Goal: Task Accomplishment & Management: Manage account settings

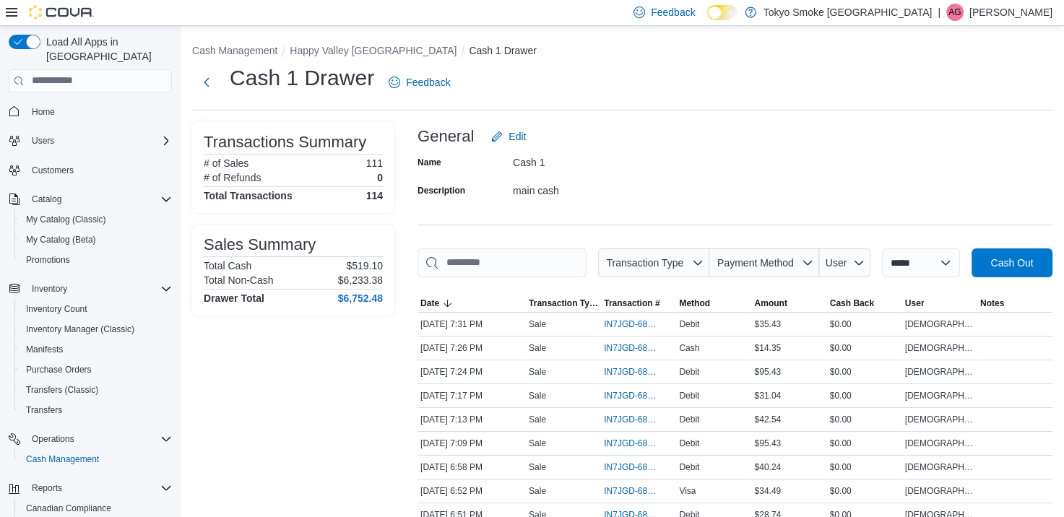
scroll to position [90, 0]
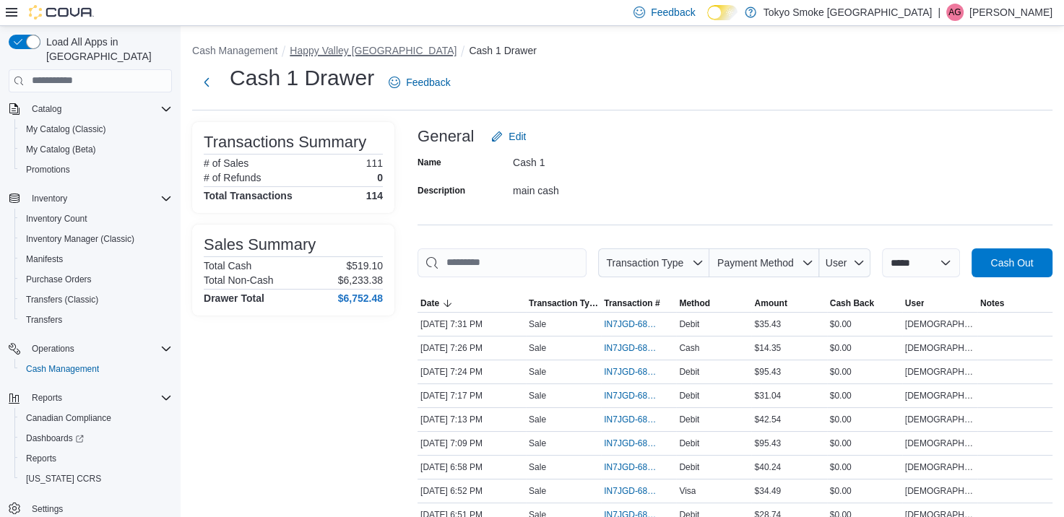
click at [358, 47] on button "Happy Valley [GEOGRAPHIC_DATA]" at bounding box center [373, 51] width 167 height 12
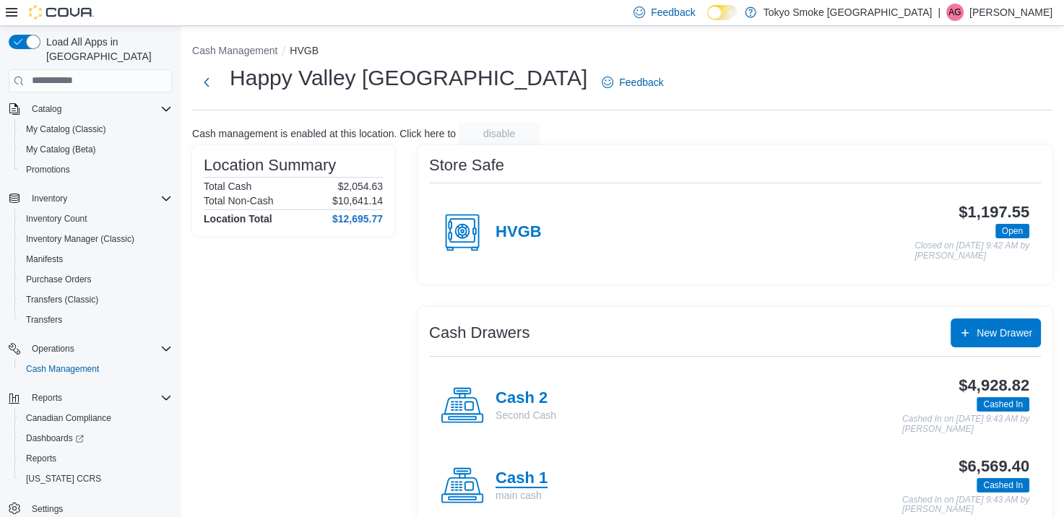
click at [524, 485] on h4 "Cash 1" at bounding box center [522, 479] width 52 height 19
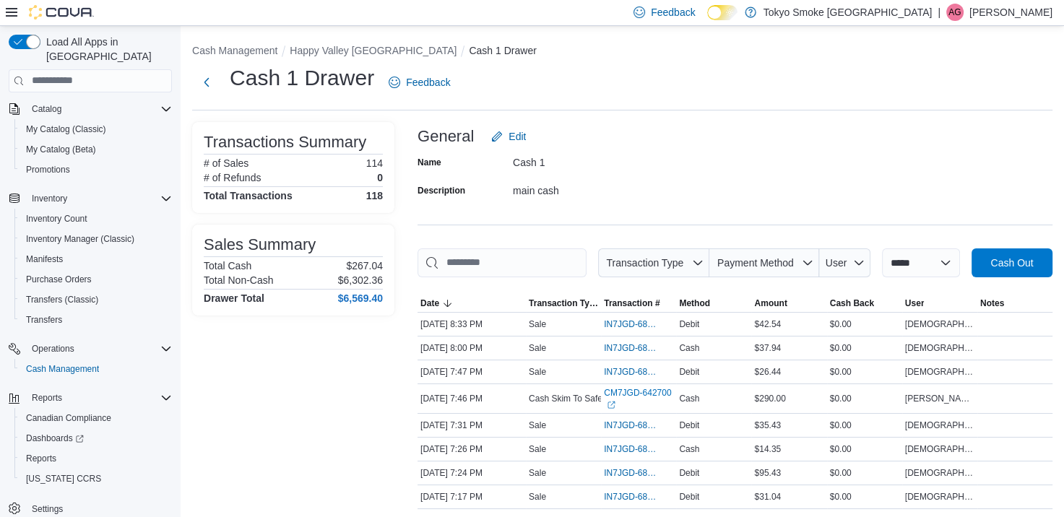
click at [1009, 17] on p "[PERSON_NAME]" at bounding box center [1011, 12] width 83 height 17
click at [982, 130] on button "Sign Out" at bounding box center [980, 137] width 133 height 23
